Goal: Task Accomplishment & Management: Manage account settings

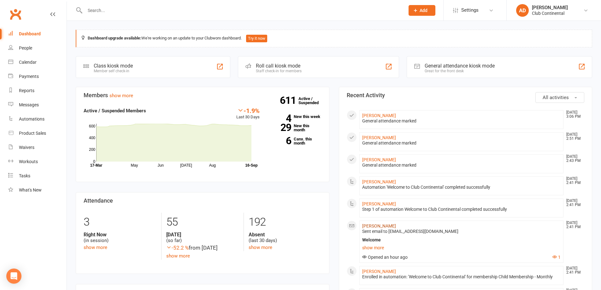
click at [390, 226] on link "[PERSON_NAME]" at bounding box center [379, 225] width 34 height 5
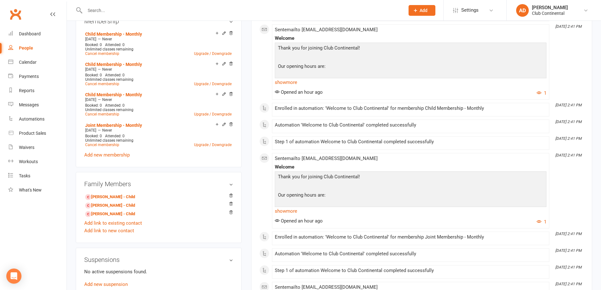
scroll to position [284, 0]
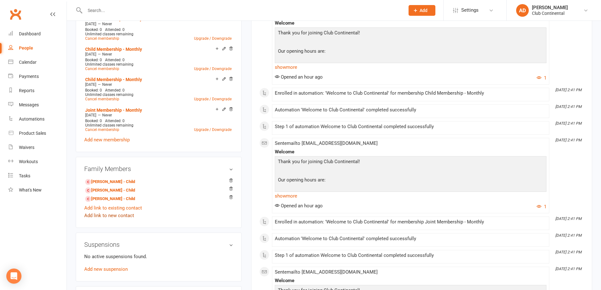
click at [124, 212] on link "Add link to new contact" at bounding box center [109, 216] width 50 height 8
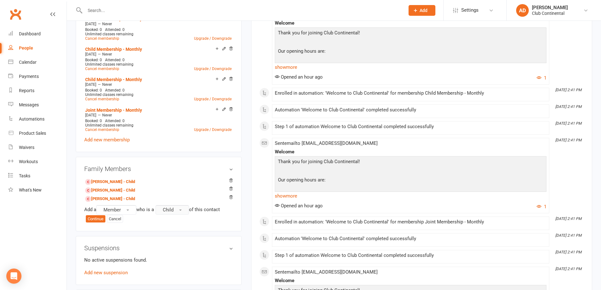
click at [174, 209] on span "Child" at bounding box center [168, 210] width 11 height 6
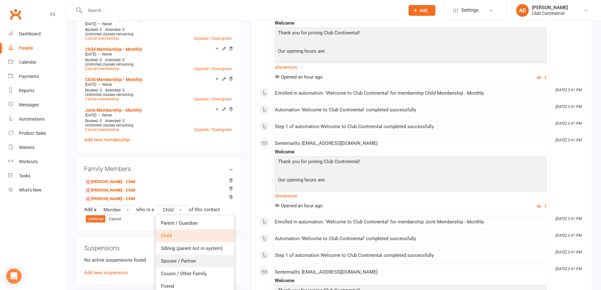
click at [190, 260] on span "Spouse / Partner" at bounding box center [178, 261] width 35 height 6
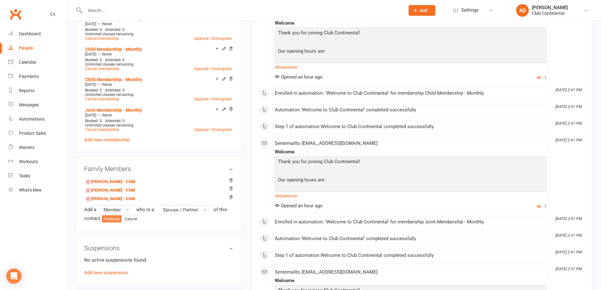
click at [114, 218] on button "Continue" at bounding box center [112, 219] width 20 height 8
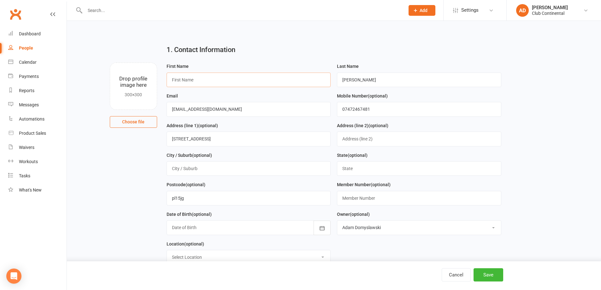
click at [222, 83] on input "text" at bounding box center [249, 80] width 164 height 15
type input "[PERSON_NAME]"
drag, startPoint x: 394, startPoint y: 78, endPoint x: 326, endPoint y: 85, distance: 68.3
click at [326, 85] on form "First Name [PERSON_NAME] Last Name [PERSON_NAME] Email [EMAIL_ADDRESS][DOMAIN_N…" at bounding box center [334, 165] width 341 height 207
type input "[PERSON_NAME]"
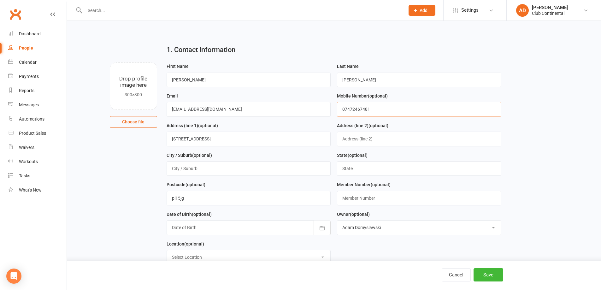
drag, startPoint x: 410, startPoint y: 109, endPoint x: 282, endPoint y: 111, distance: 128.5
click at [282, 111] on form "First Name [PERSON_NAME] Last Name [PERSON_NAME] Email [EMAIL_ADDRESS][DOMAIN_N…" at bounding box center [334, 165] width 341 height 207
type input "07913138964"
click at [138, 125] on button "Choose file" at bounding box center [133, 121] width 47 height 11
click at [140, 118] on button "Choose file" at bounding box center [133, 121] width 47 height 11
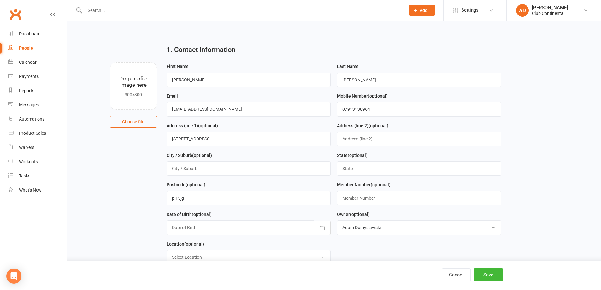
type input "C:\fakepath\WIN_20250916_15_51_45_Pro.jpg"
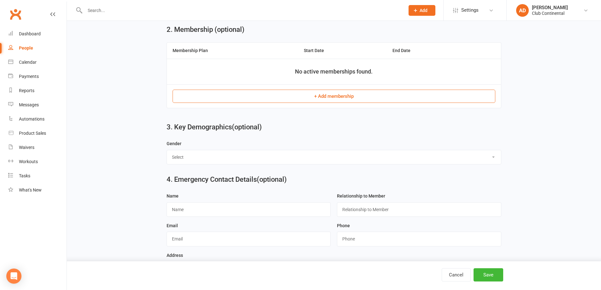
scroll to position [253, 0]
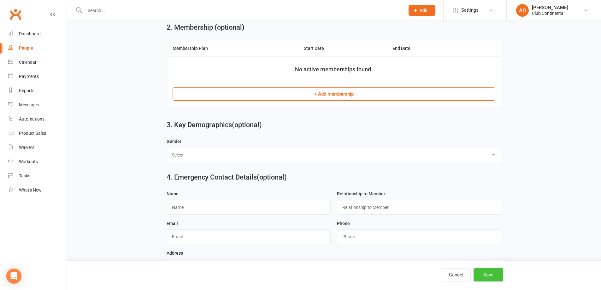
click at [482, 269] on button "Save" at bounding box center [489, 274] width 30 height 13
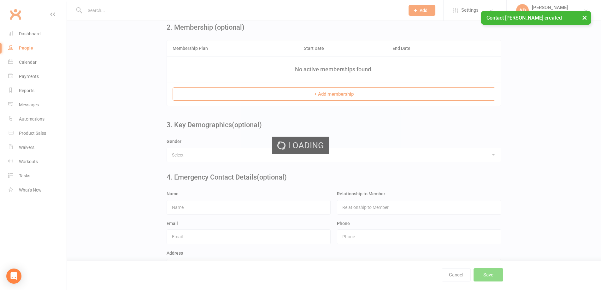
scroll to position [0, 0]
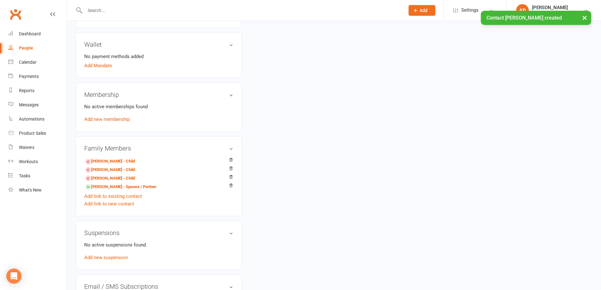
scroll to position [221, 0]
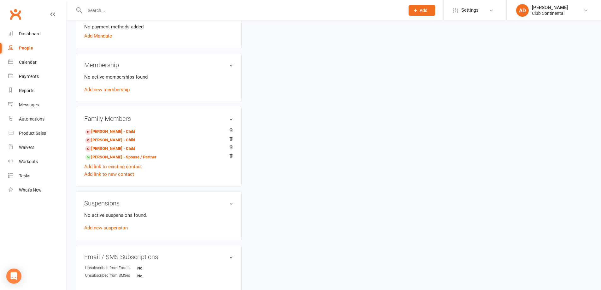
click at [15, 11] on link "Clubworx" at bounding box center [16, 14] width 16 height 16
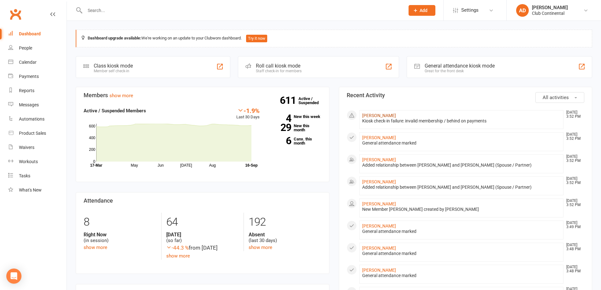
click at [380, 115] on link "[PERSON_NAME]" at bounding box center [379, 115] width 34 height 5
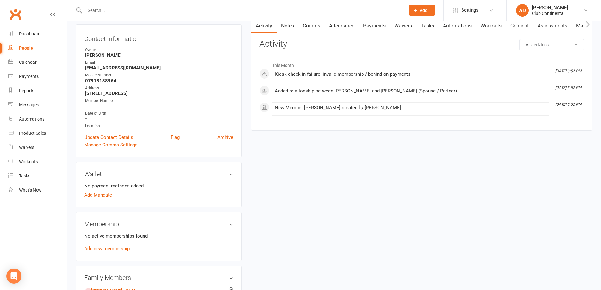
scroll to position [158, 0]
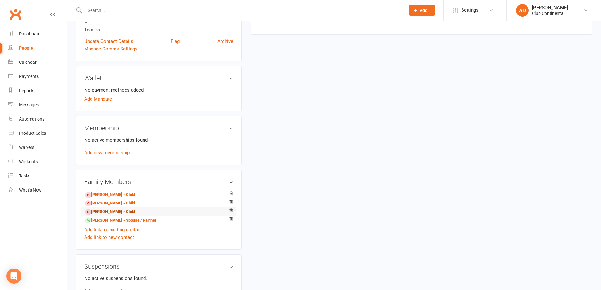
click at [118, 211] on link "[PERSON_NAME] - Child" at bounding box center [110, 212] width 50 height 7
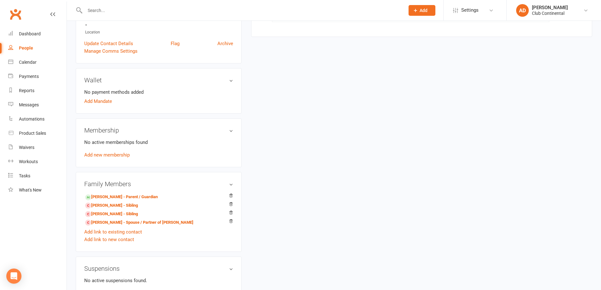
scroll to position [158, 0]
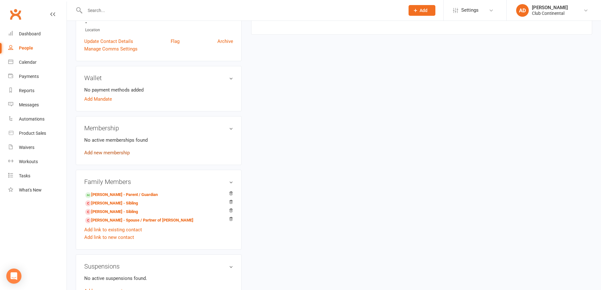
click at [110, 150] on link "Add new membership" at bounding box center [106, 153] width 45 height 6
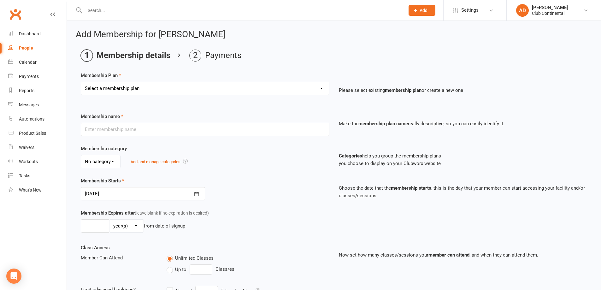
click at [142, 86] on select "Select a membership plan Create new Membership Plan Single Membership - Monthly…" at bounding box center [205, 88] width 248 height 13
select select "5"
click at [81, 82] on select "Select a membership plan Create new Membership Plan Single Membership - Monthly…" at bounding box center [205, 88] width 248 height 13
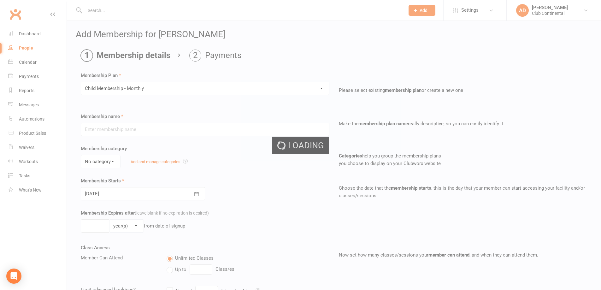
type input "Child Membership - Monthly"
select select "0"
type input "0"
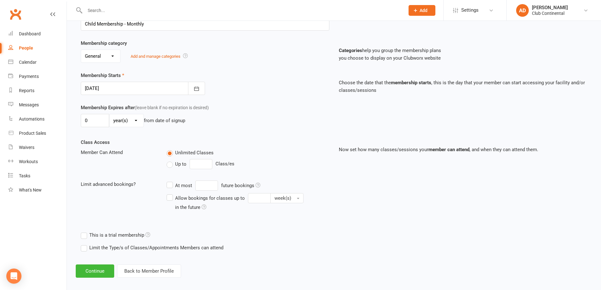
scroll to position [111, 0]
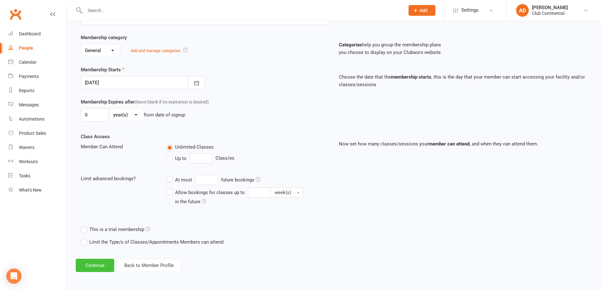
click at [97, 268] on button "Continue" at bounding box center [95, 265] width 39 height 13
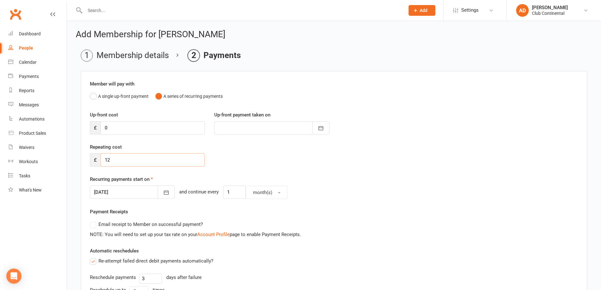
drag, startPoint x: 114, startPoint y: 156, endPoint x: 67, endPoint y: 162, distance: 46.8
click at [81, 163] on div "Member will pay with A single up-front payment A series of recurring payments U…" at bounding box center [334, 233] width 507 height 325
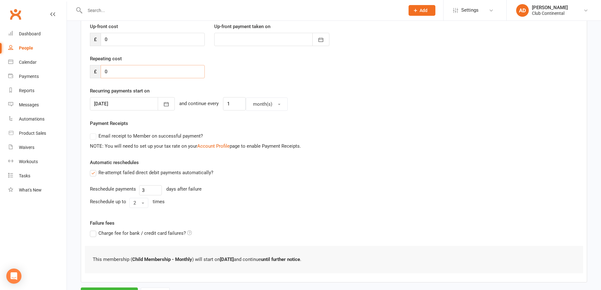
scroll to position [95, 0]
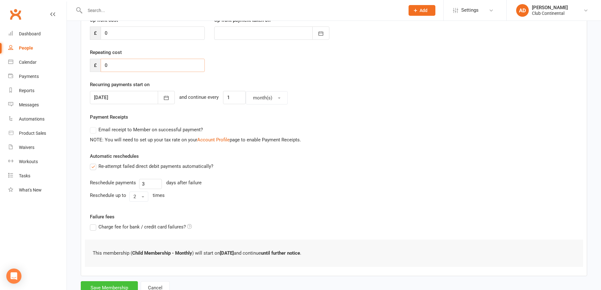
type input "0"
click at [115, 283] on button "Save Membership" at bounding box center [109, 287] width 57 height 13
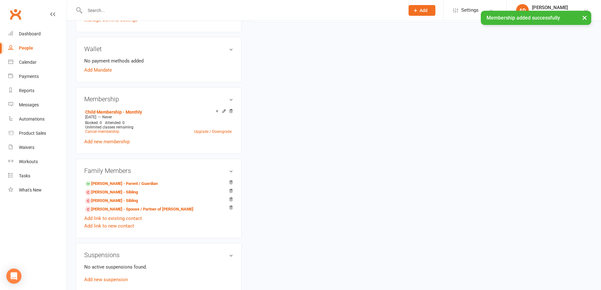
scroll to position [189, 0]
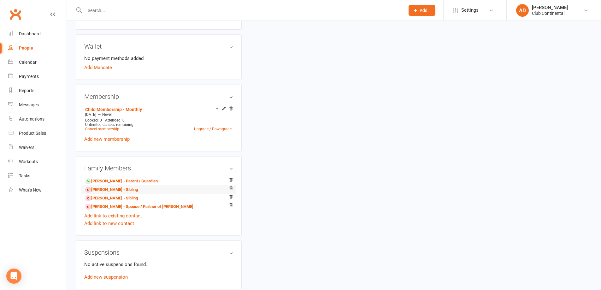
click at [140, 187] on li "Carter Hughson - Sibling" at bounding box center [158, 189] width 149 height 9
click at [117, 190] on link "Carter Hughson - Sibling" at bounding box center [111, 190] width 53 height 7
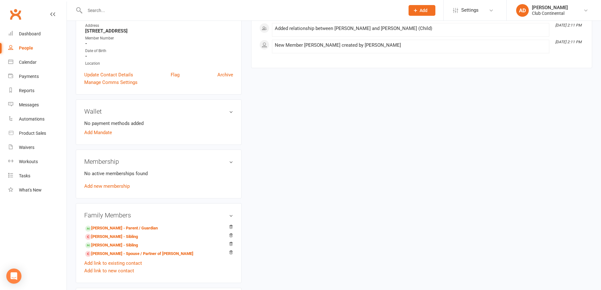
scroll to position [126, 0]
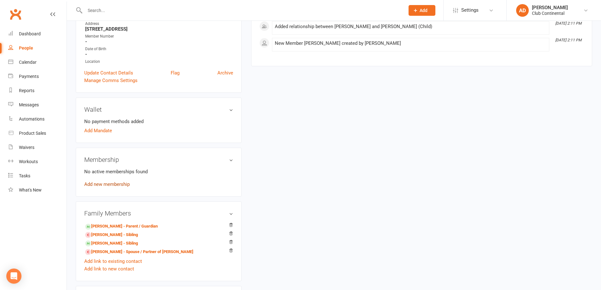
click at [97, 185] on link "Add new membership" at bounding box center [106, 184] width 45 height 6
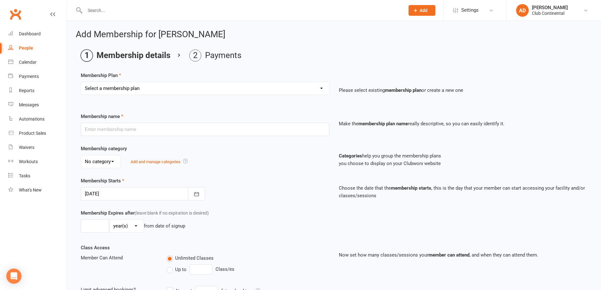
click at [162, 90] on select "Select a membership plan Create new Membership Plan Single Membership - Monthly…" at bounding box center [205, 88] width 248 height 13
select select "5"
click at [81, 82] on select "Select a membership plan Create new Membership Plan Single Membership - Monthly…" at bounding box center [205, 88] width 248 height 13
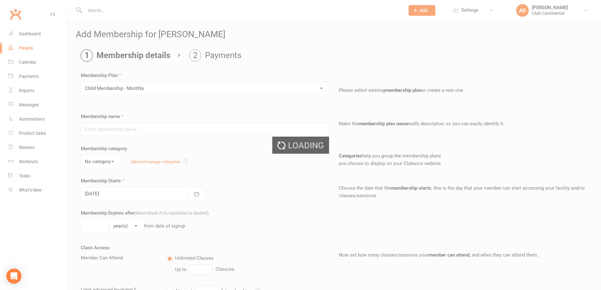
type input "Child Membership - Monthly"
select select "0"
type input "0"
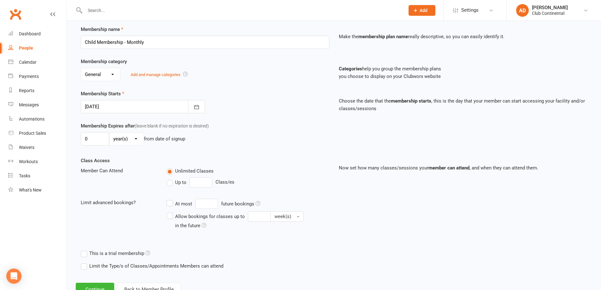
scroll to position [111, 0]
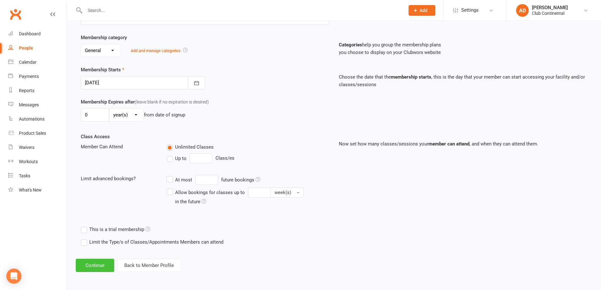
click at [91, 265] on button "Continue" at bounding box center [95, 265] width 39 height 13
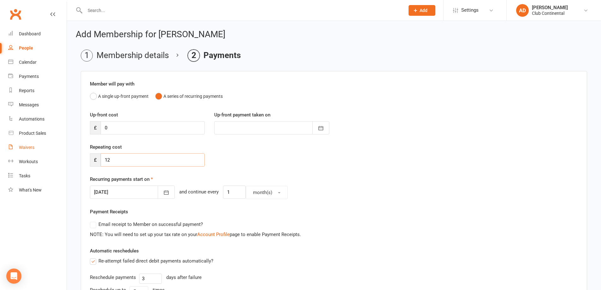
drag, startPoint x: 122, startPoint y: 156, endPoint x: 17, endPoint y: 154, distance: 105.4
click at [23, 154] on ui-view "Prospect Member Non-attending contact Class / event Appointment Task Membership…" at bounding box center [300, 213] width 601 height 423
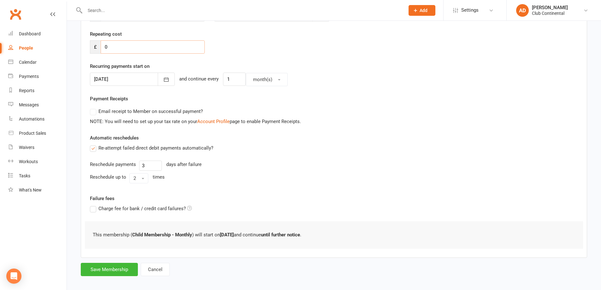
scroll to position [118, 0]
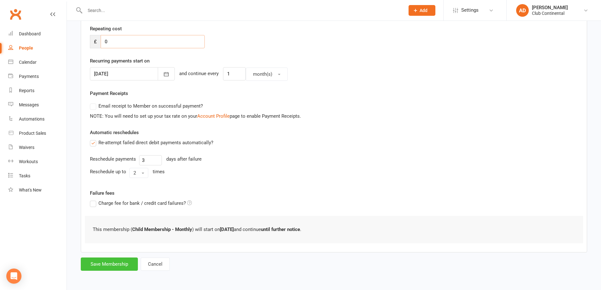
type input "0"
click at [91, 265] on button "Save Membership" at bounding box center [109, 264] width 57 height 13
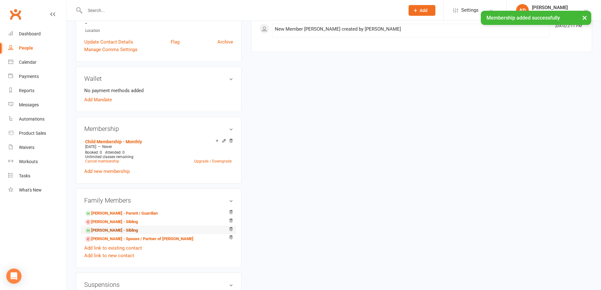
scroll to position [158, 0]
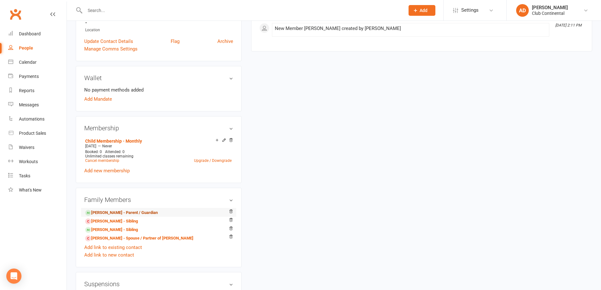
click at [106, 212] on link "Jemma Hughson - Parent / Guardian" at bounding box center [121, 213] width 73 height 7
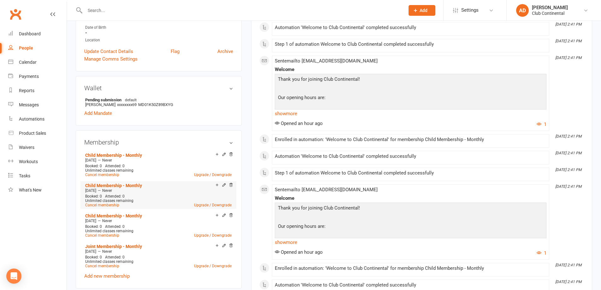
scroll to position [158, 0]
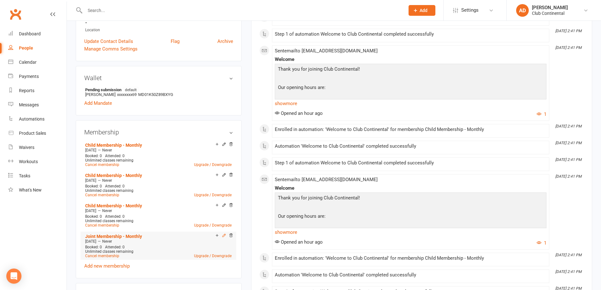
click at [223, 234] on icon at bounding box center [224, 235] width 4 height 4
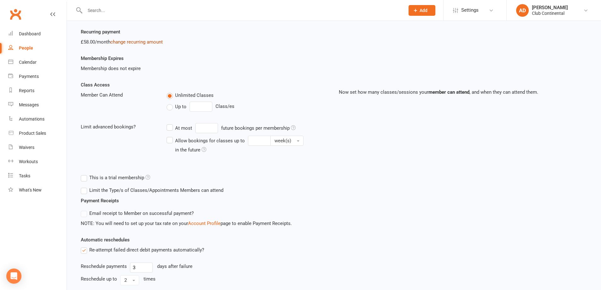
scroll to position [95, 0]
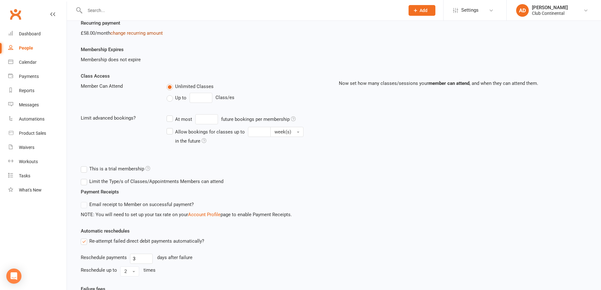
click at [147, 34] on link "change recurring amount" at bounding box center [136, 33] width 52 height 6
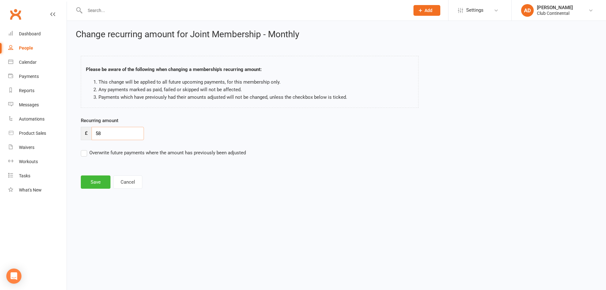
click at [128, 130] on input "58" at bounding box center [118, 133] width 52 height 13
type input "5"
type input "94"
click at [96, 180] on button "Save" at bounding box center [96, 181] width 30 height 13
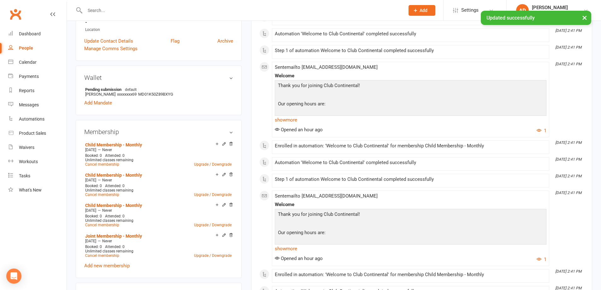
scroll to position [221, 0]
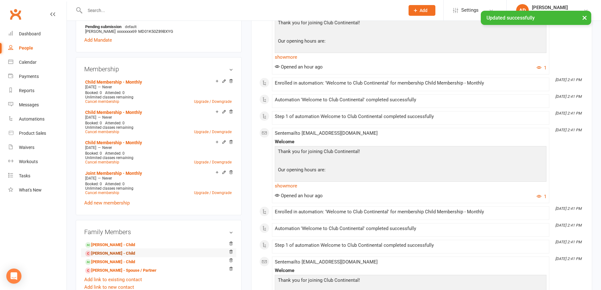
click at [128, 253] on link "[PERSON_NAME] - Child" at bounding box center [110, 253] width 50 height 7
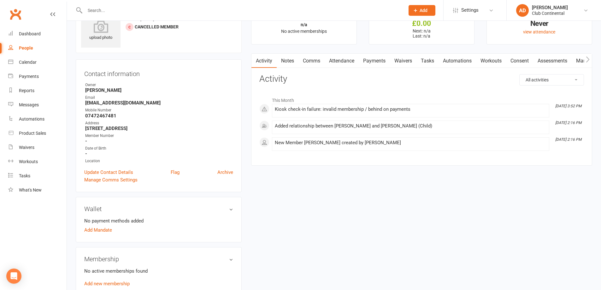
scroll to position [63, 0]
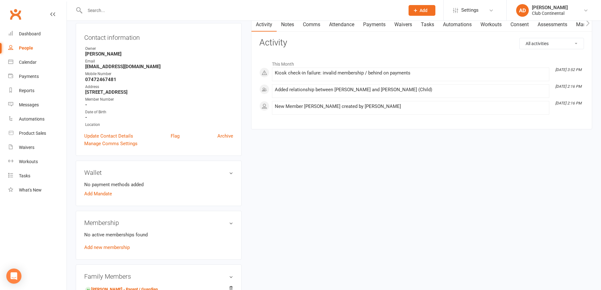
click at [106, 252] on div "Membership No active memberships found Add new membership" at bounding box center [159, 235] width 166 height 49
click at [107, 246] on link "Add new membership" at bounding box center [106, 248] width 45 height 6
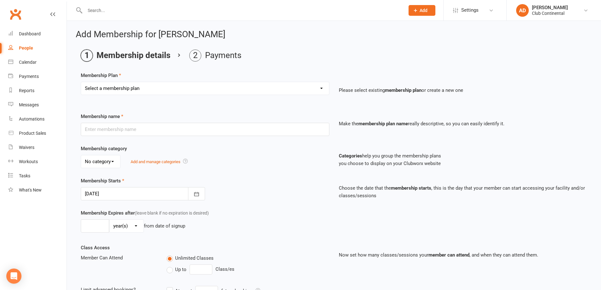
click at [120, 89] on select "Select a membership plan Create new Membership Plan Single Membership - Monthly…" at bounding box center [205, 88] width 248 height 13
select select "5"
click at [81, 82] on select "Select a membership plan Create new Membership Plan Single Membership - Monthly…" at bounding box center [205, 88] width 248 height 13
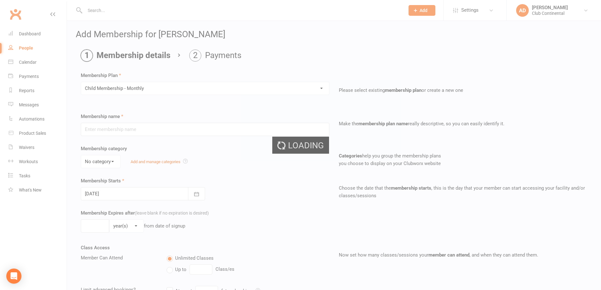
type input "Child Membership - Monthly"
select select "0"
type input "0"
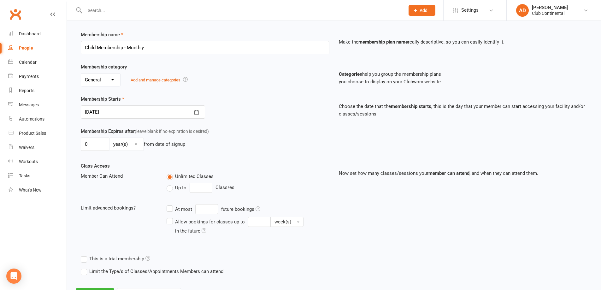
scroll to position [111, 0]
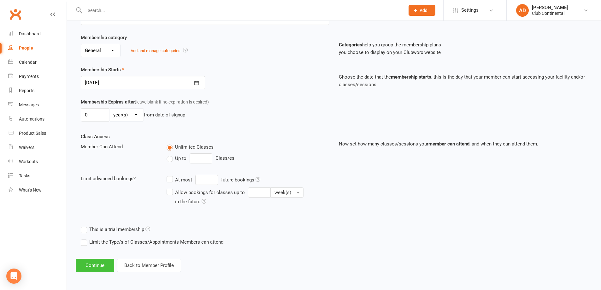
click at [96, 264] on button "Continue" at bounding box center [95, 265] width 39 height 13
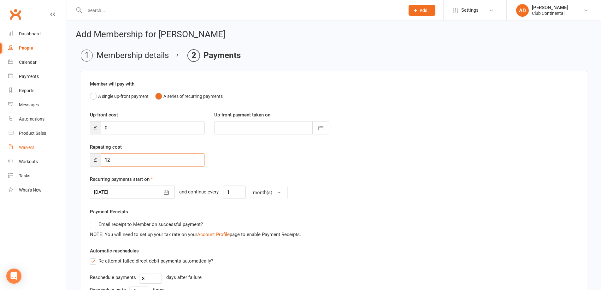
drag, startPoint x: 117, startPoint y: 161, endPoint x: 37, endPoint y: 152, distance: 80.4
click at [37, 152] on ui-view "Prospect Member Non-attending contact Class / event Appointment Task Membership…" at bounding box center [300, 213] width 601 height 423
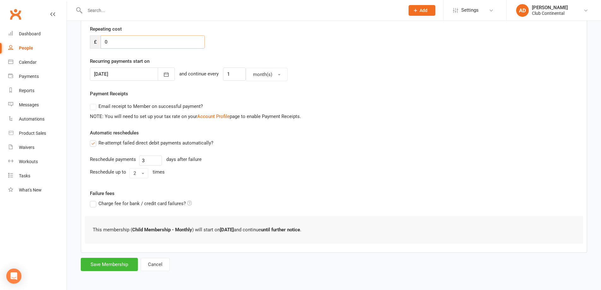
scroll to position [118, 0]
type input "0"
click at [125, 259] on button "Save Membership" at bounding box center [109, 264] width 57 height 13
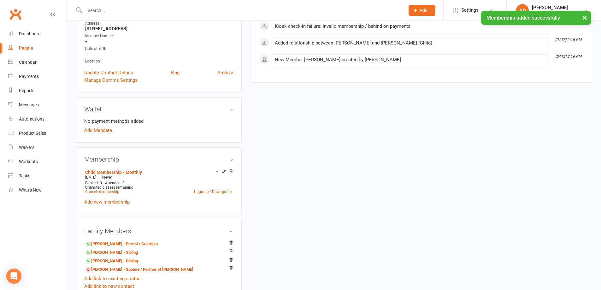
scroll to position [221, 0]
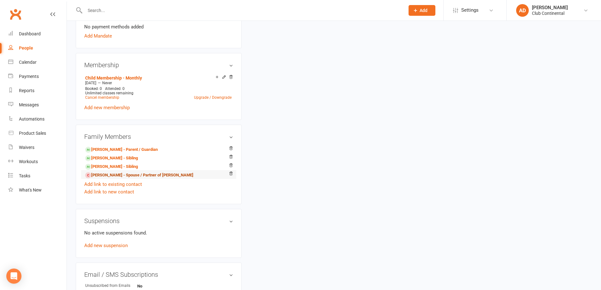
click at [151, 175] on link "Matt Bradbury - Spouse / Partner of Jemma Hughson" at bounding box center [139, 175] width 108 height 7
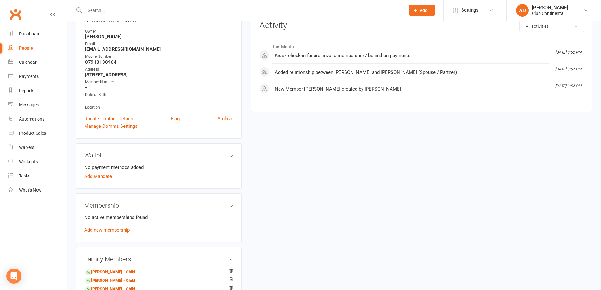
scroll to position [95, 0]
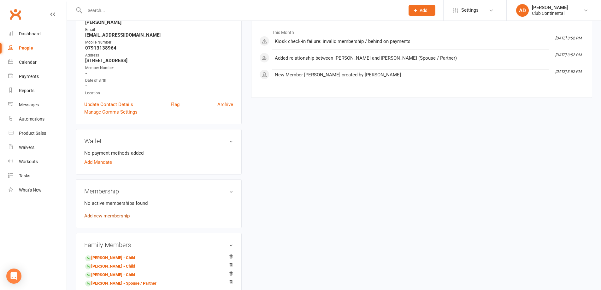
click at [91, 217] on link "Add new membership" at bounding box center [106, 216] width 45 height 6
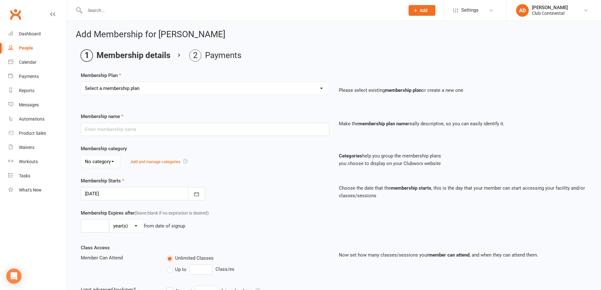
click at [174, 93] on select "Select a membership plan Create new Membership Plan Single Membership - Monthly…" at bounding box center [205, 88] width 248 height 13
select select "1"
click at [81, 82] on select "Select a membership plan Create new Membership Plan Single Membership - Monthly…" at bounding box center [205, 88] width 248 height 13
type input "Single Membership - Monthly"
select select "0"
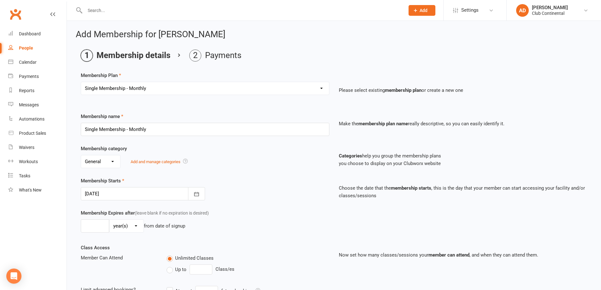
type input "0"
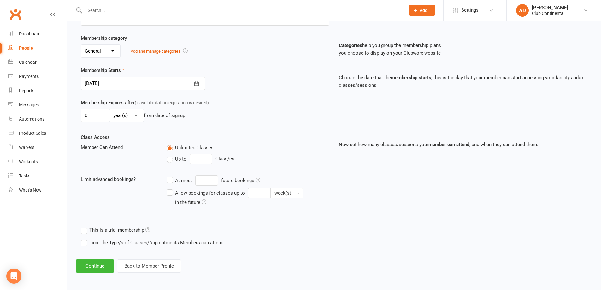
scroll to position [111, 0]
click at [96, 263] on button "Continue" at bounding box center [95, 265] width 39 height 13
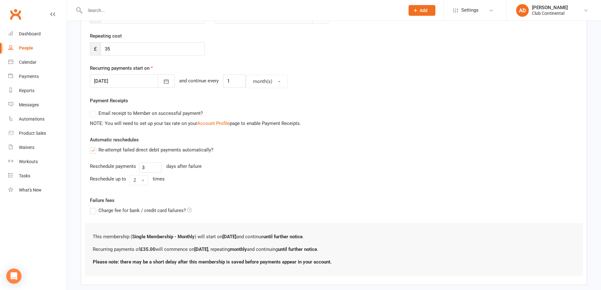
scroll to position [0, 0]
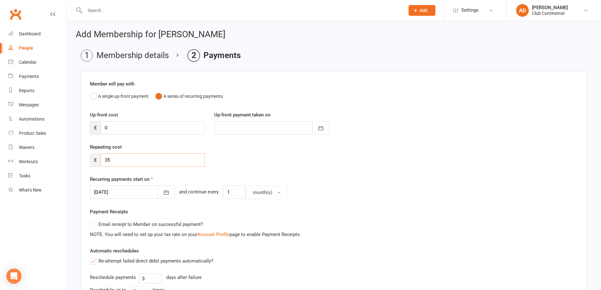
click at [131, 157] on input "35" at bounding box center [153, 159] width 104 height 13
type input "3"
type input "0"
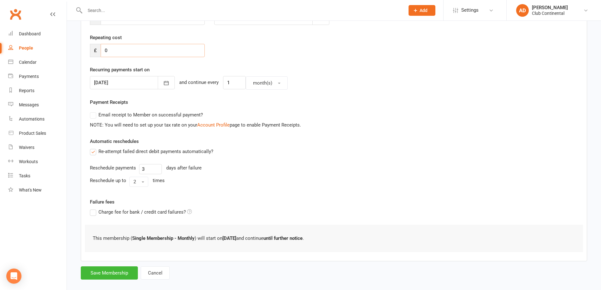
scroll to position [118, 0]
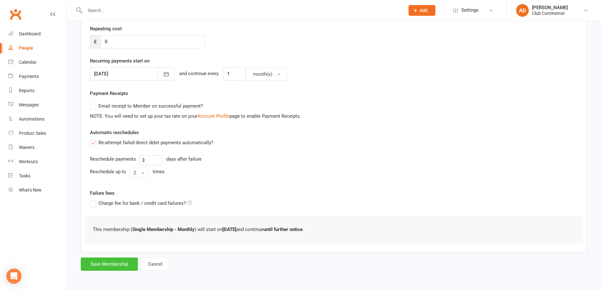
click at [104, 263] on button "Save Membership" at bounding box center [109, 264] width 57 height 13
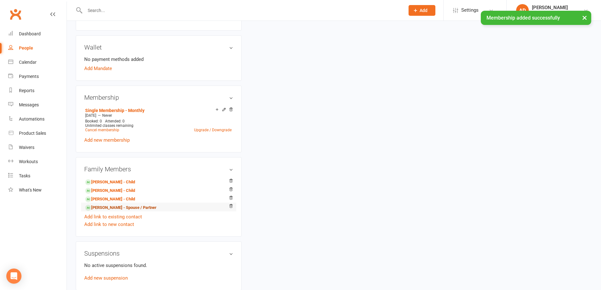
scroll to position [189, 0]
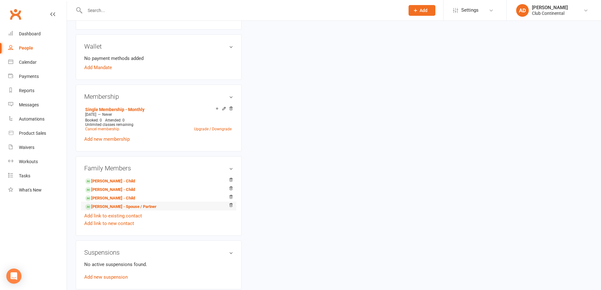
click at [161, 207] on li "[PERSON_NAME] - Spouse / Partner" at bounding box center [158, 206] width 149 height 9
click at [150, 205] on link "[PERSON_NAME] - Spouse / Partner" at bounding box center [120, 207] width 71 height 7
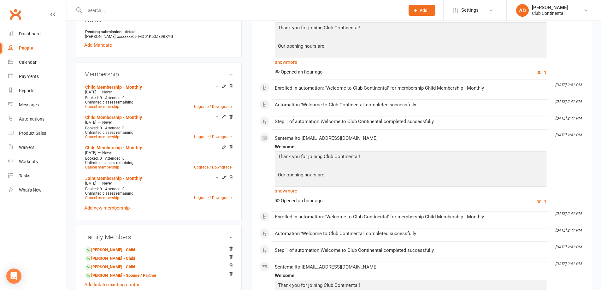
scroll to position [221, 0]
